Goal: Task Accomplishment & Management: Use online tool/utility

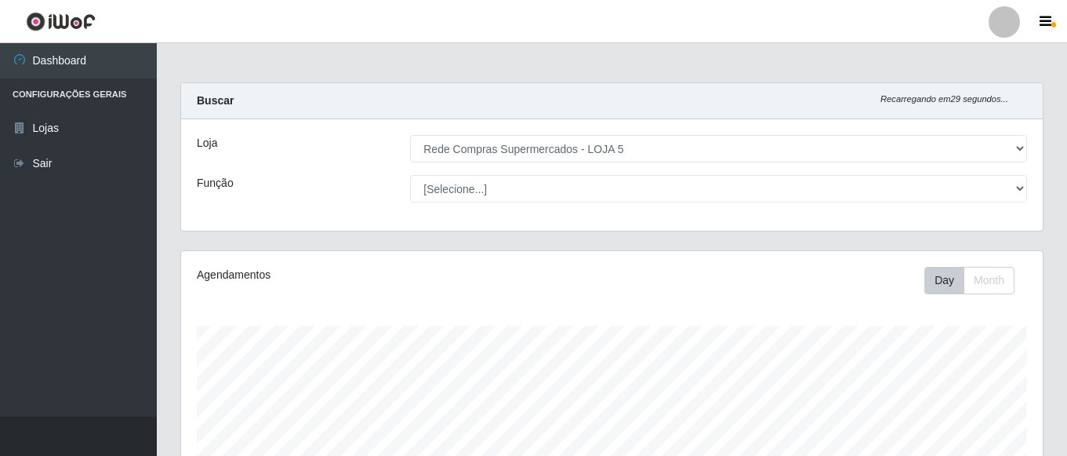
select select "397"
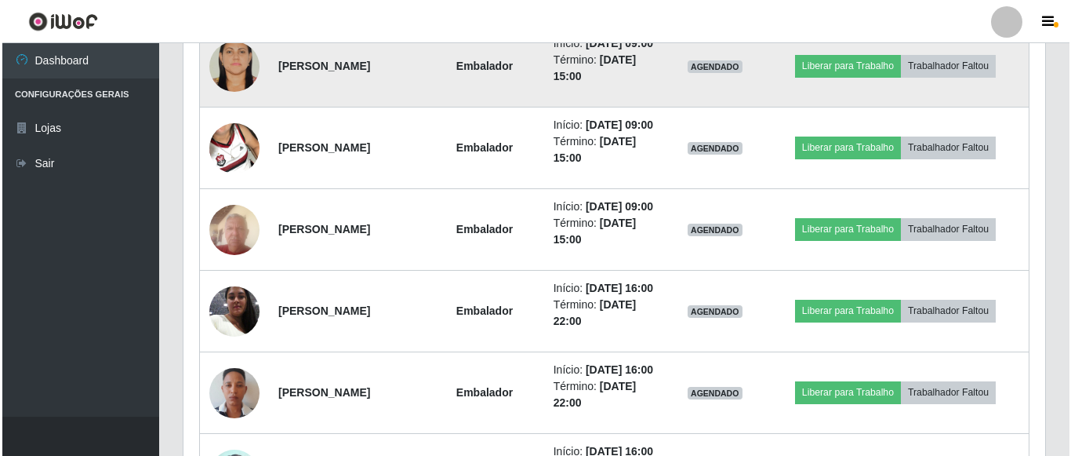
scroll to position [934, 0]
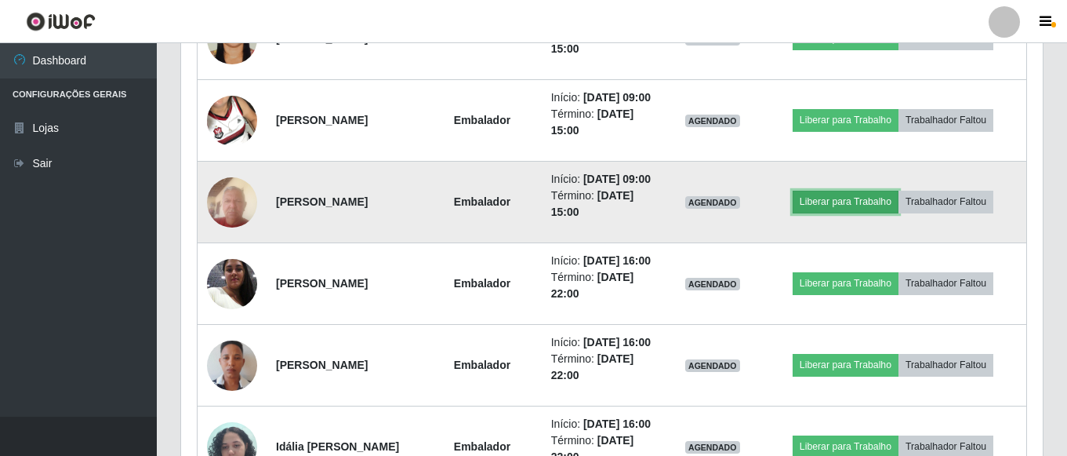
click at [843, 213] on button "Liberar para Trabalho" at bounding box center [846, 202] width 106 height 22
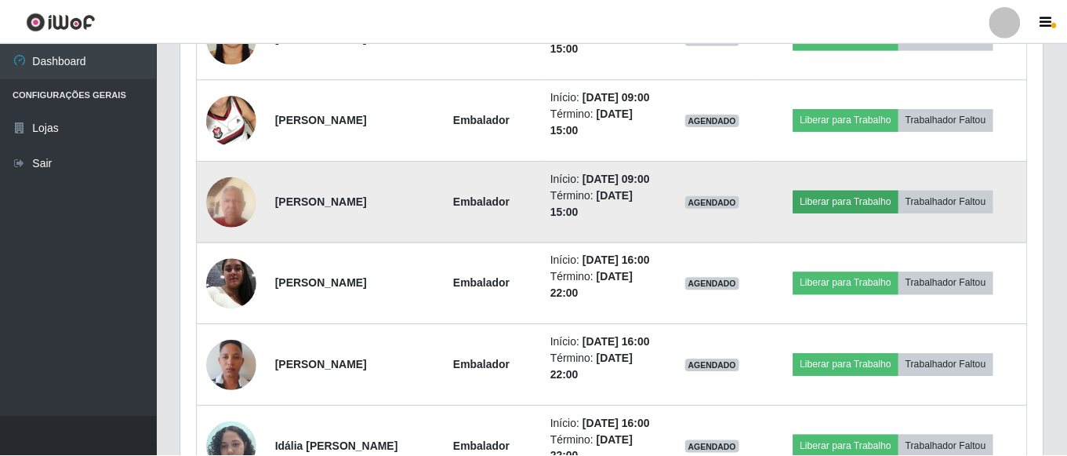
scroll to position [325, 854]
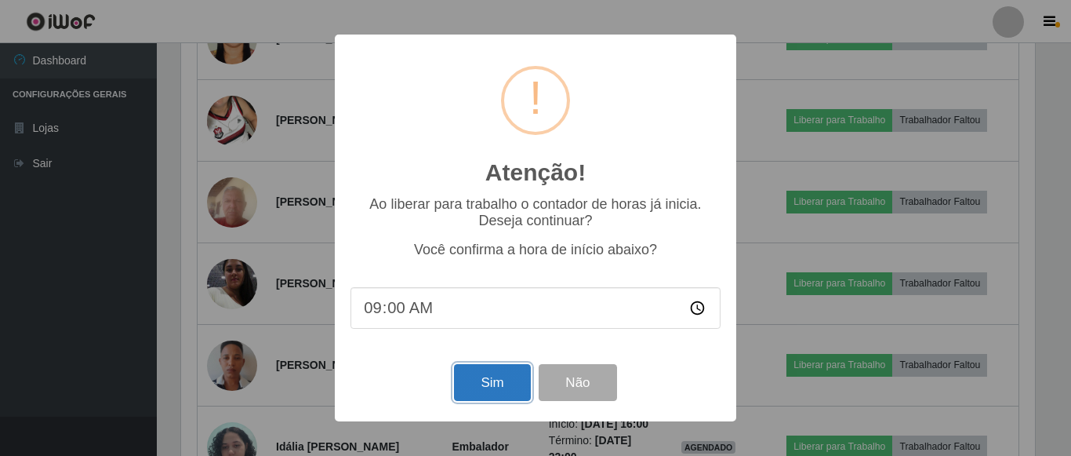
click at [472, 376] on button "Sim" at bounding box center [492, 382] width 76 height 37
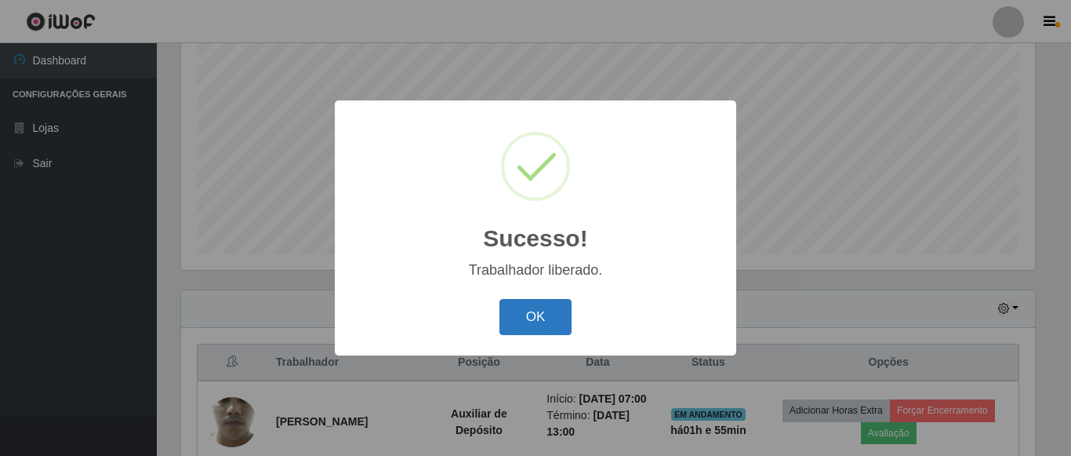
click at [523, 305] on button "OK" at bounding box center [536, 317] width 73 height 37
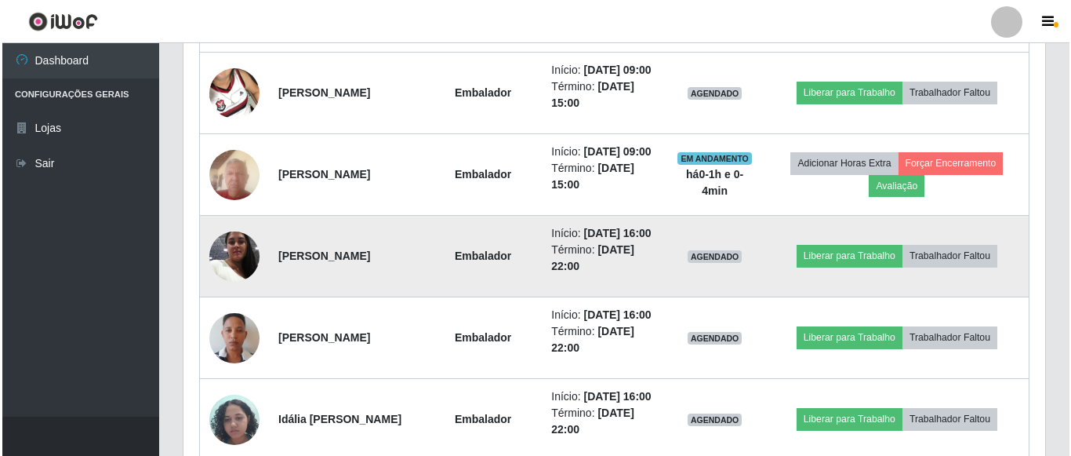
scroll to position [934, 0]
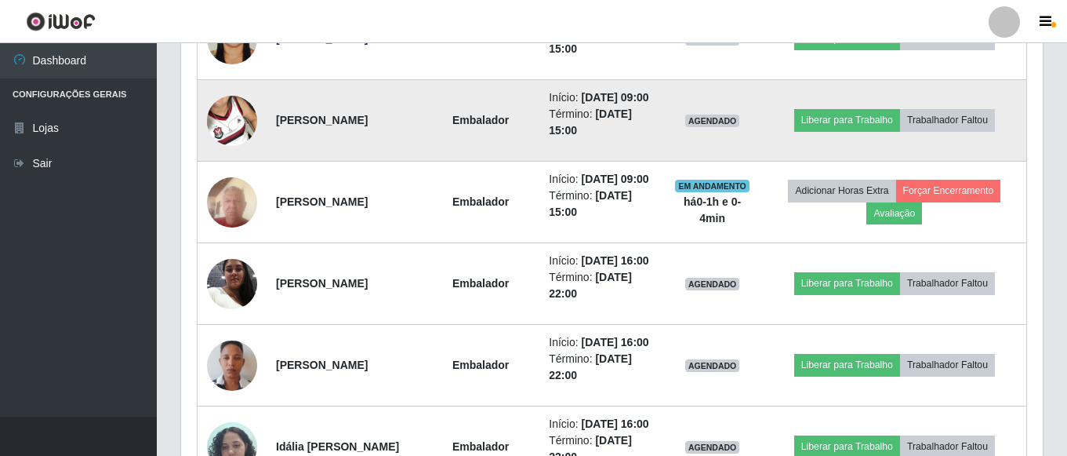
click at [234, 165] on img at bounding box center [232, 120] width 50 height 89
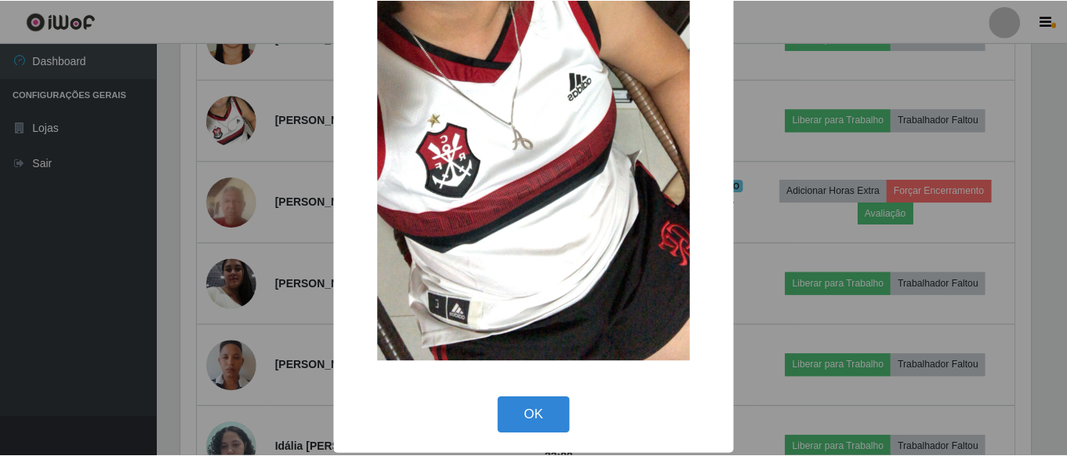
scroll to position [239, 0]
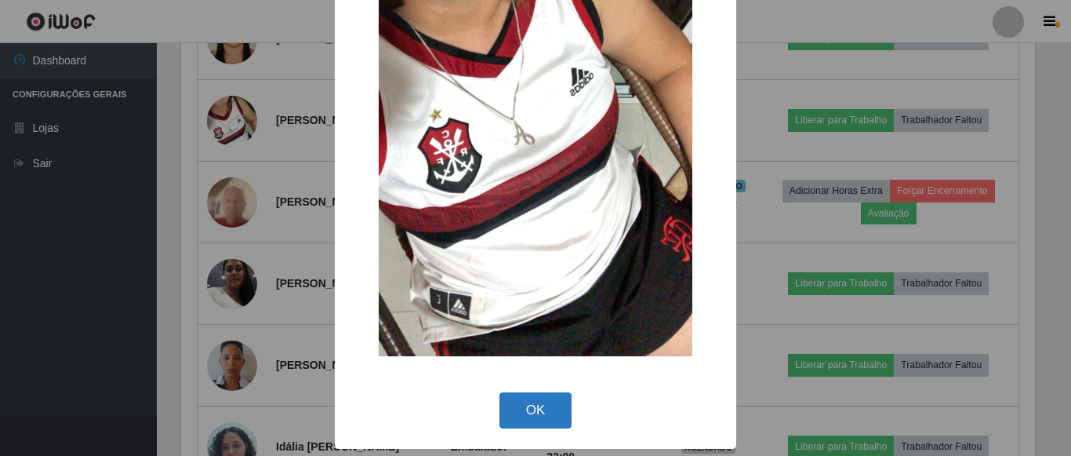
click at [537, 407] on button "OK" at bounding box center [536, 410] width 73 height 37
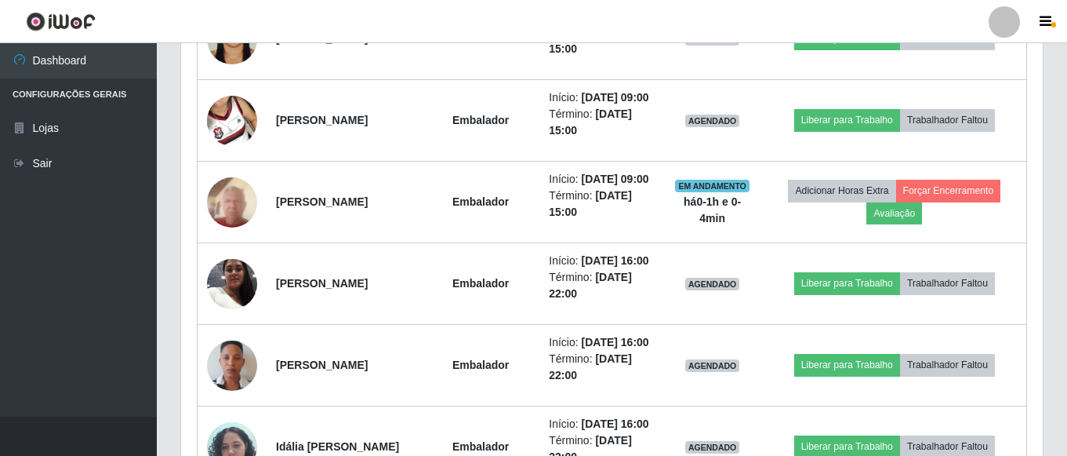
scroll to position [325, 862]
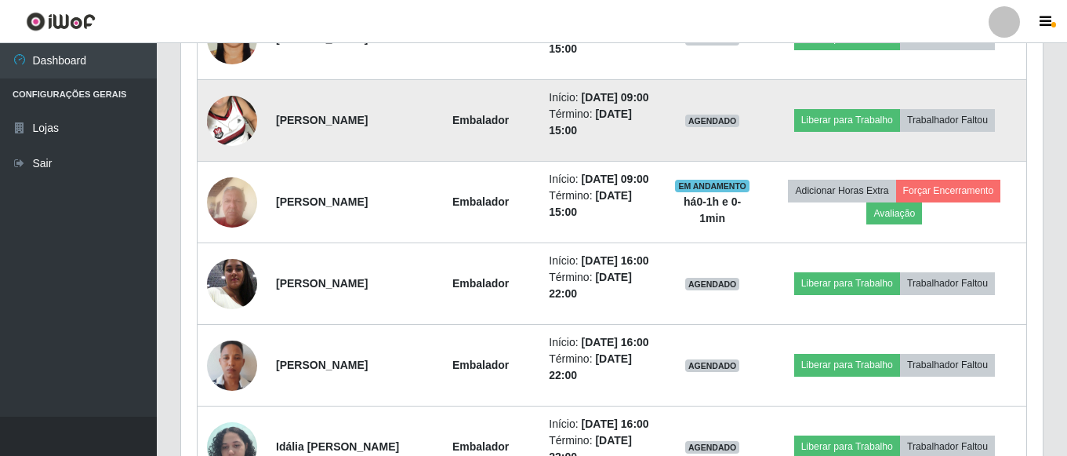
click at [227, 165] on img at bounding box center [232, 120] width 50 height 89
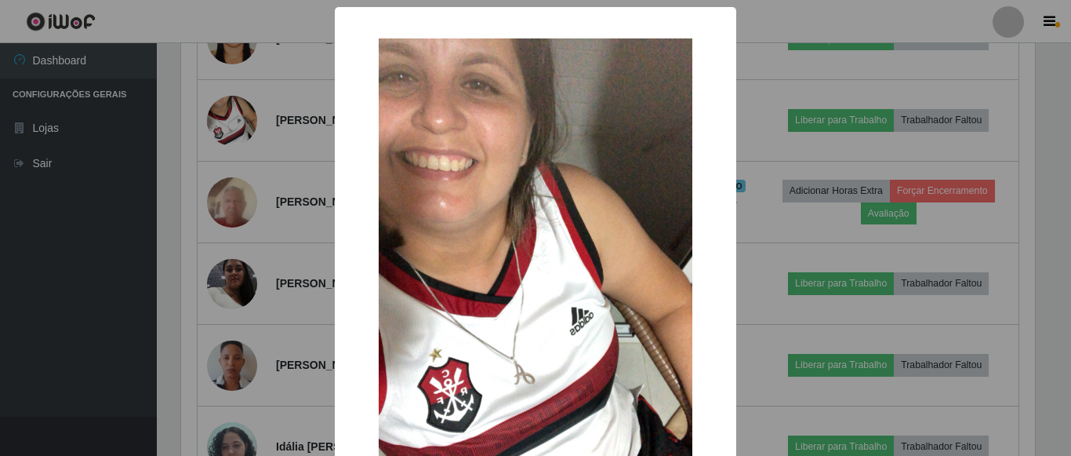
click at [92, 201] on div "× OK Cancel" at bounding box center [535, 228] width 1071 height 456
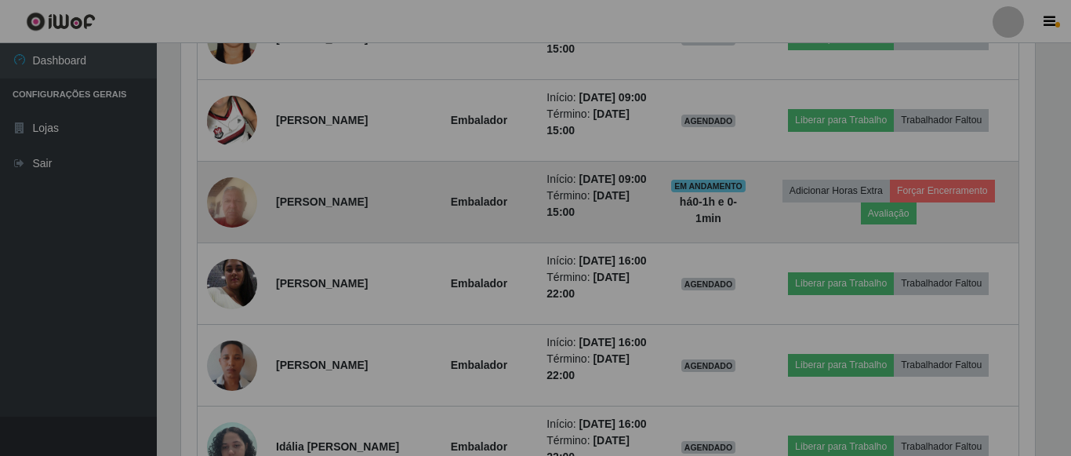
scroll to position [325, 862]
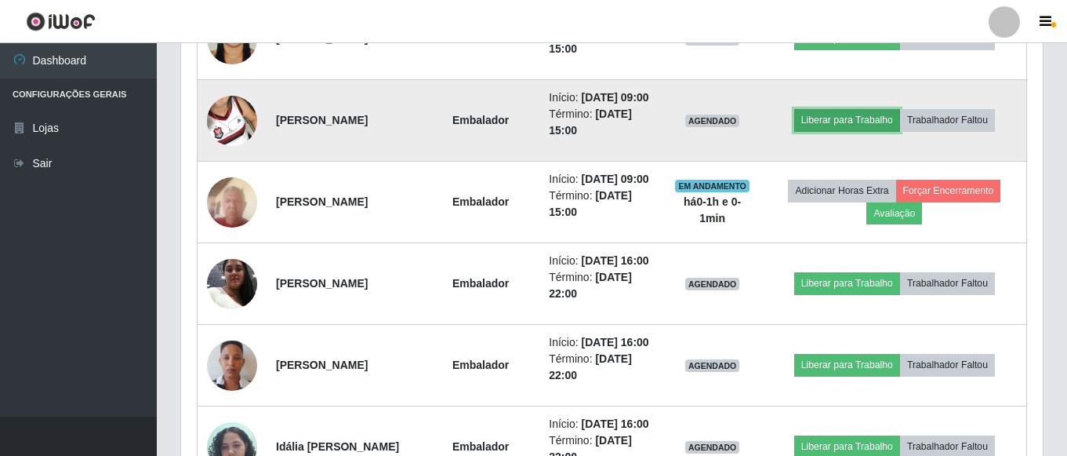
click at [864, 131] on button "Liberar para Trabalho" at bounding box center [848, 120] width 106 height 22
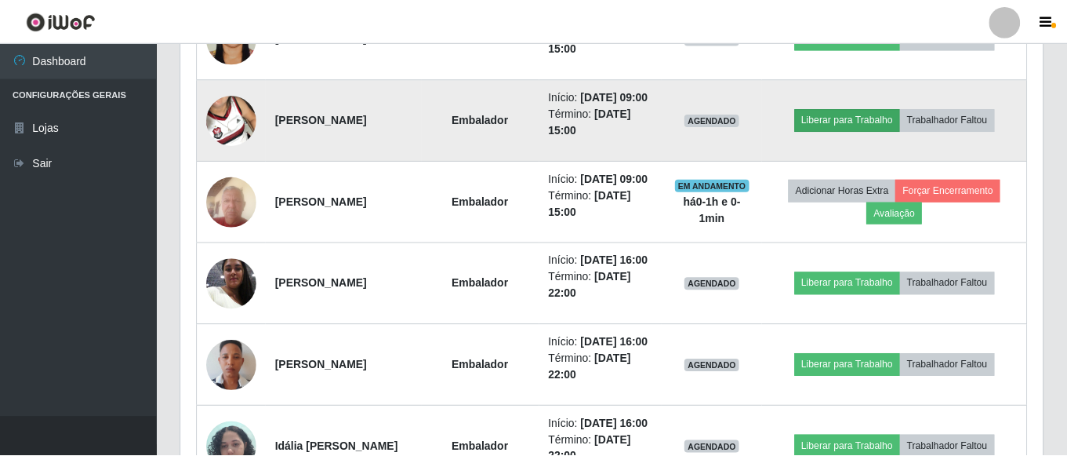
scroll to position [325, 854]
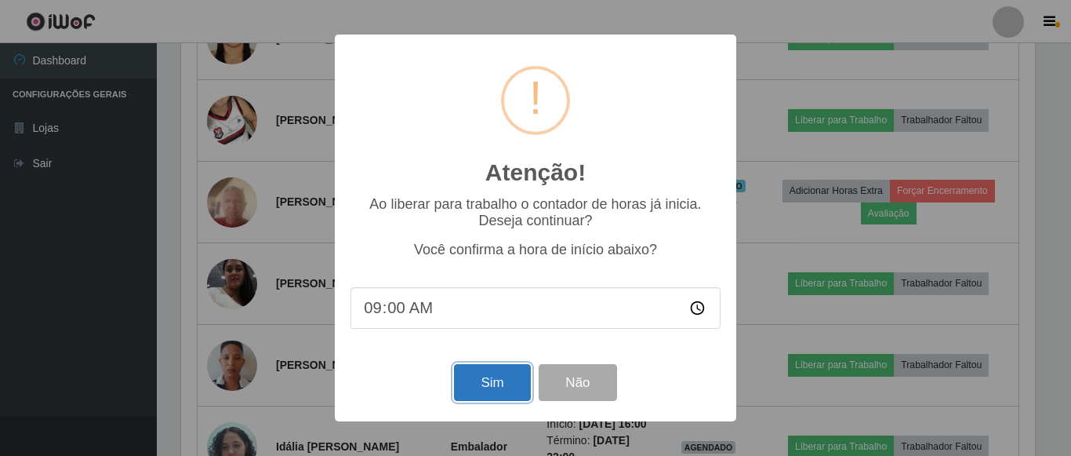
click at [482, 382] on button "Sim" at bounding box center [492, 382] width 76 height 37
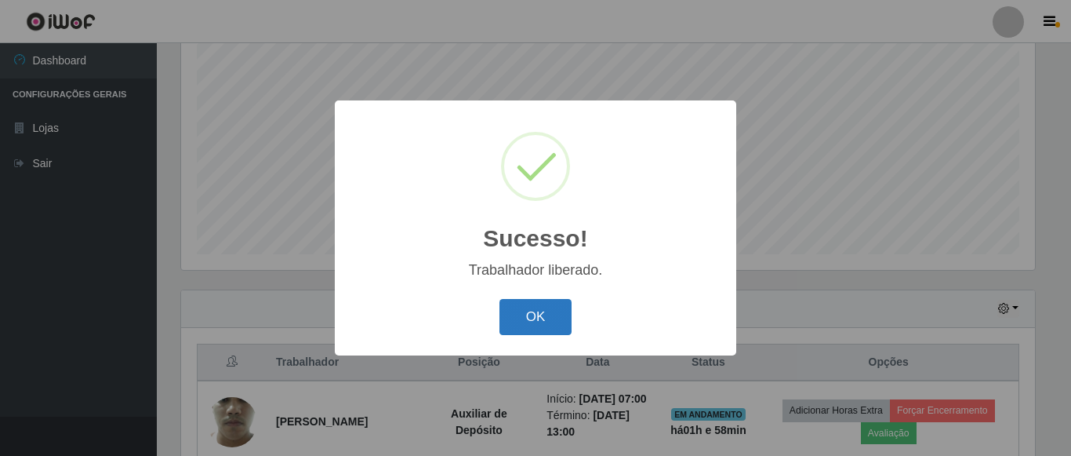
click at [536, 316] on button "OK" at bounding box center [536, 317] width 73 height 37
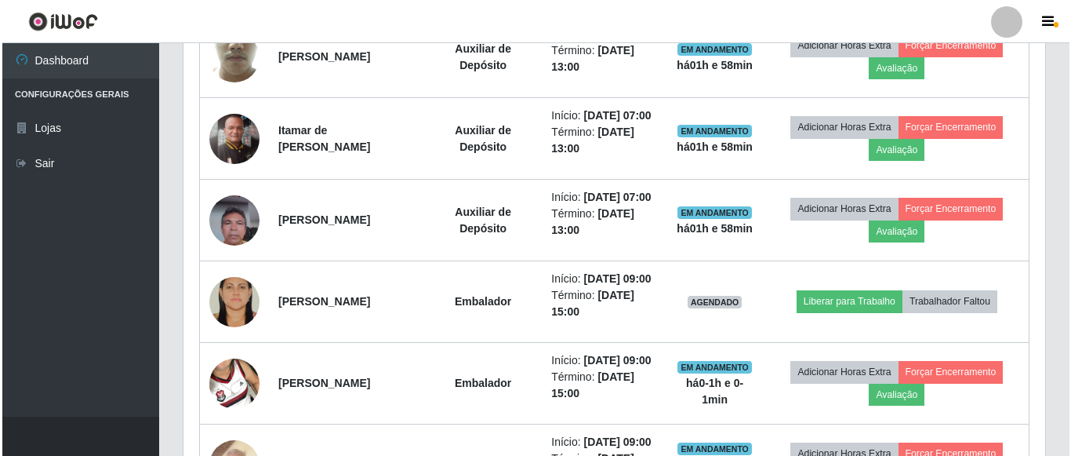
scroll to position [699, 0]
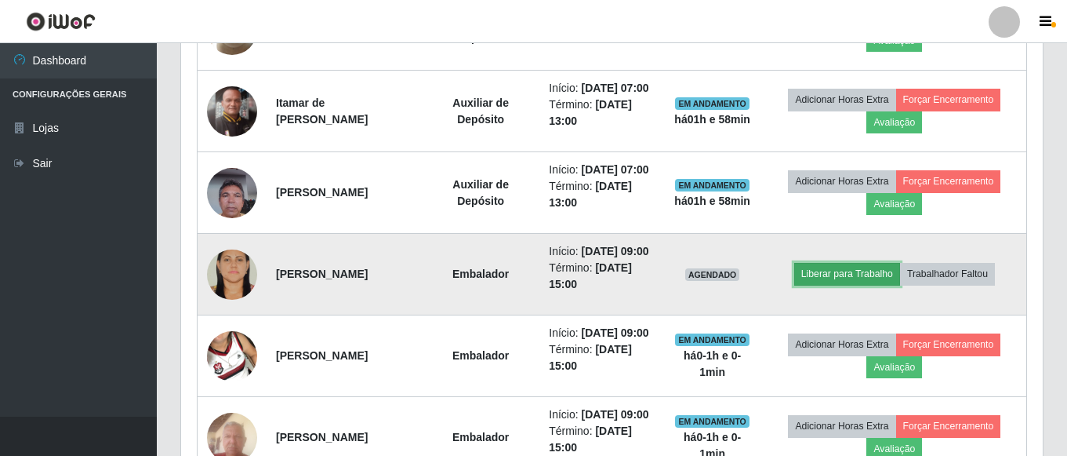
click at [864, 285] on button "Liberar para Trabalho" at bounding box center [848, 274] width 106 height 22
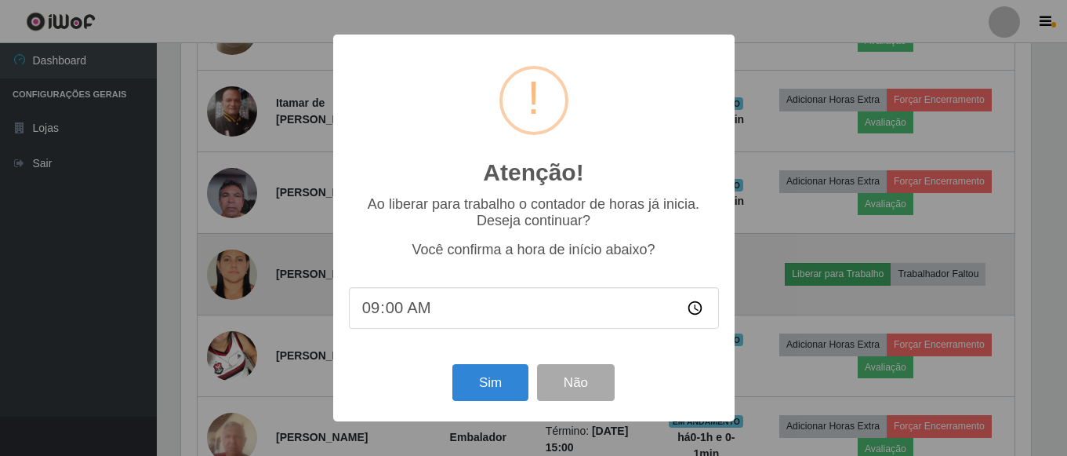
scroll to position [325, 854]
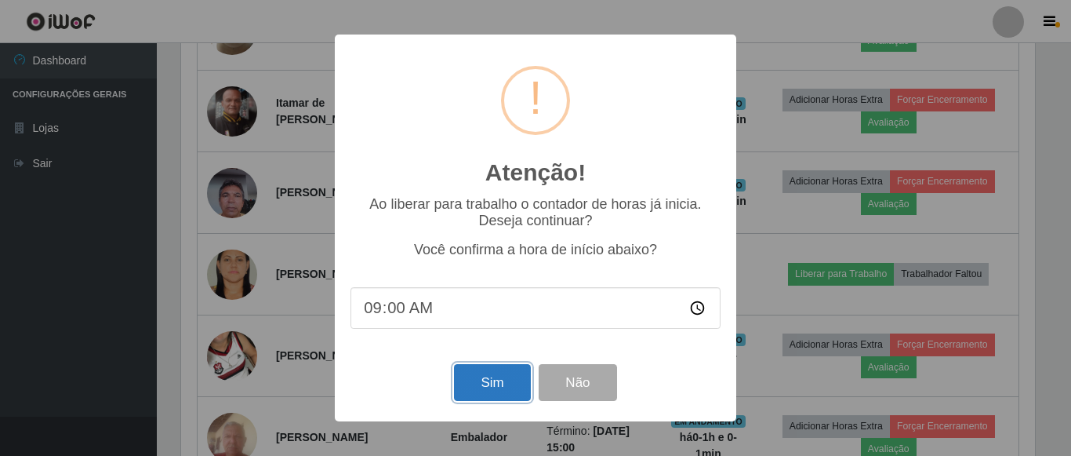
click at [496, 386] on button "Sim" at bounding box center [492, 382] width 76 height 37
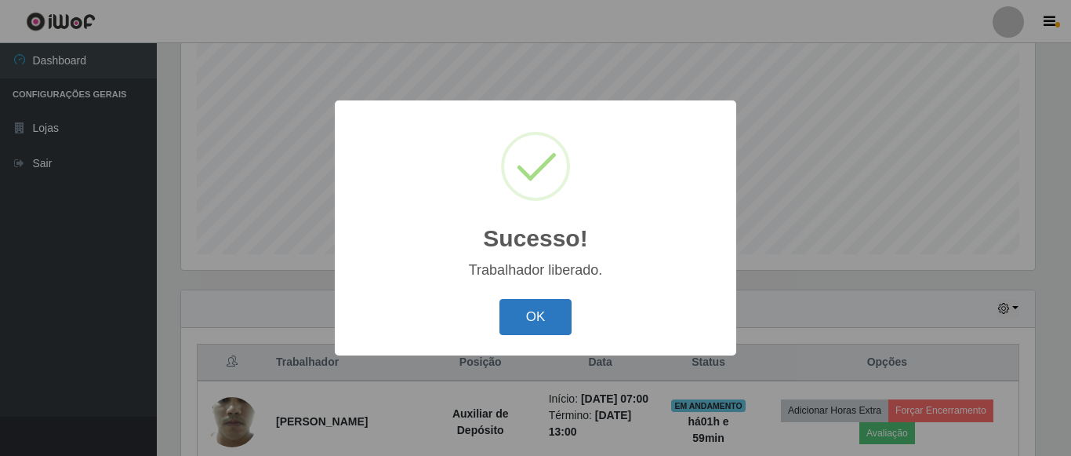
click at [547, 308] on button "OK" at bounding box center [536, 317] width 73 height 37
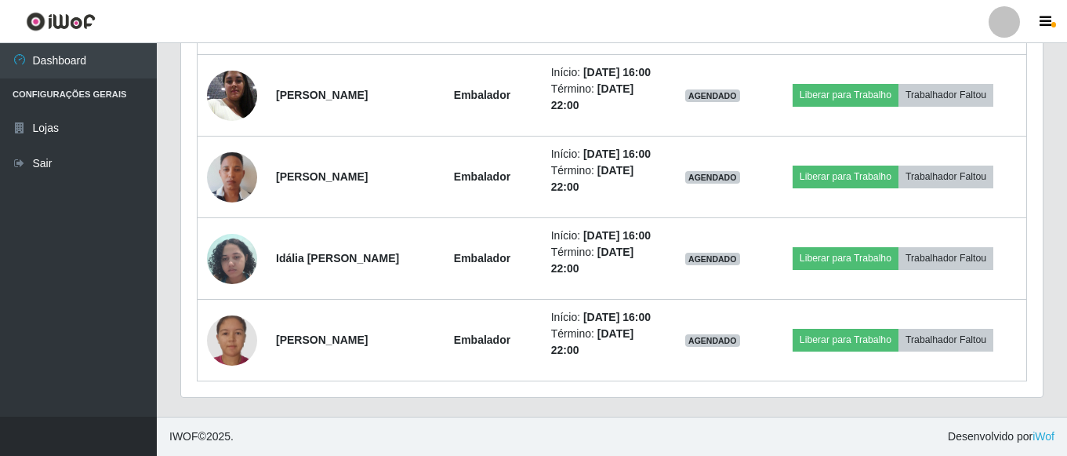
scroll to position [1169, 0]
